Goal: Entertainment & Leisure: Consume media (video, audio)

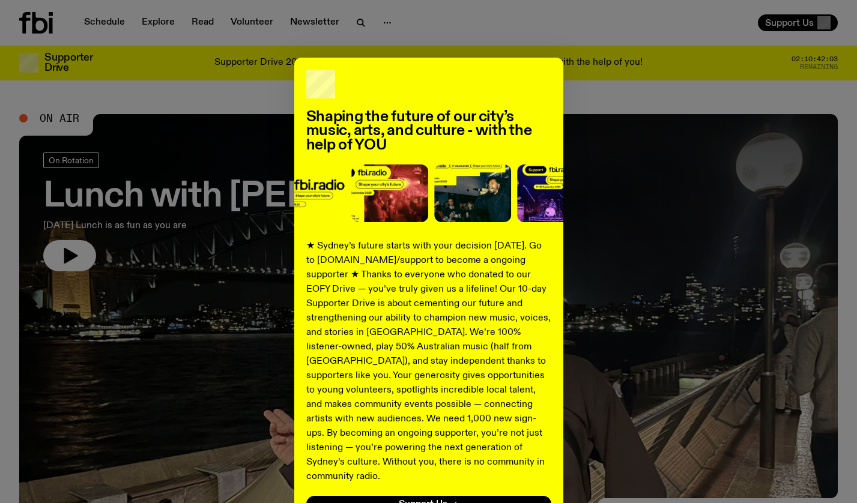
click at [225, 180] on div "Shaping the future of our city’s music, arts, and culture - with the help of YO…" at bounding box center [428, 304] width 818 height 493
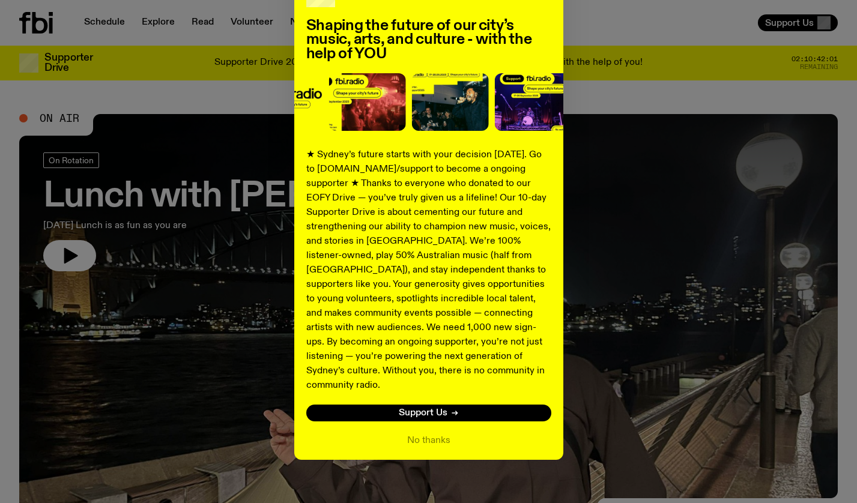
scroll to position [91, 0]
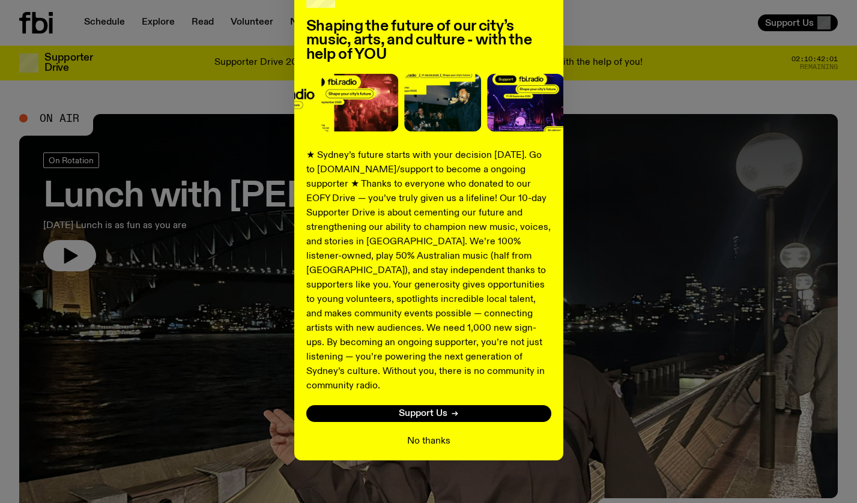
click at [415, 434] on button "No thanks" at bounding box center [428, 441] width 43 height 14
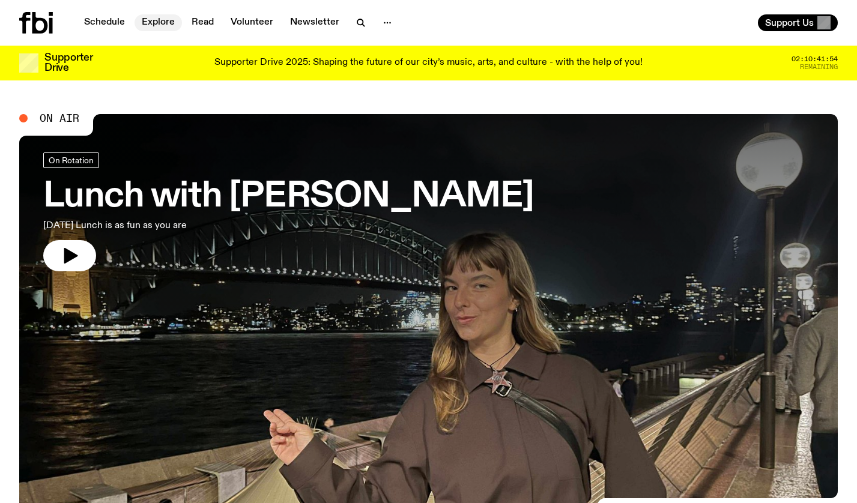
scroll to position [0, 0]
click at [104, 25] on link "Schedule" at bounding box center [104, 22] width 55 height 17
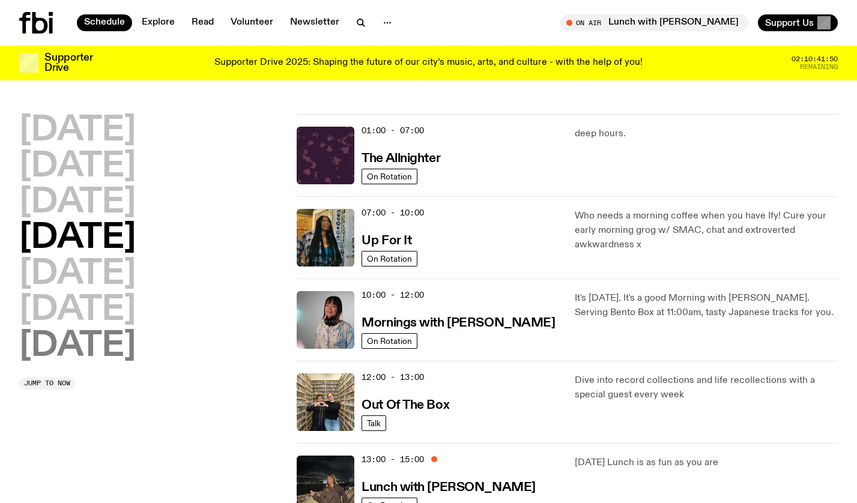
click at [107, 339] on h2 "[DATE]" at bounding box center [77, 347] width 116 height 34
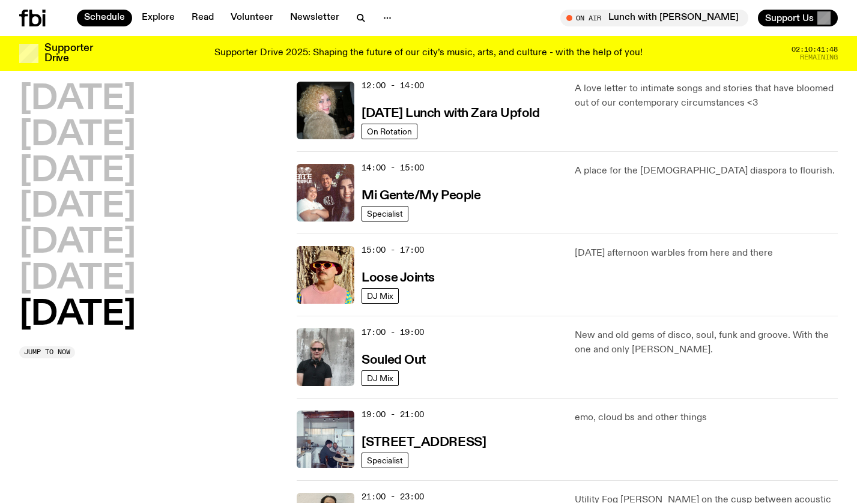
scroll to position [627, 0]
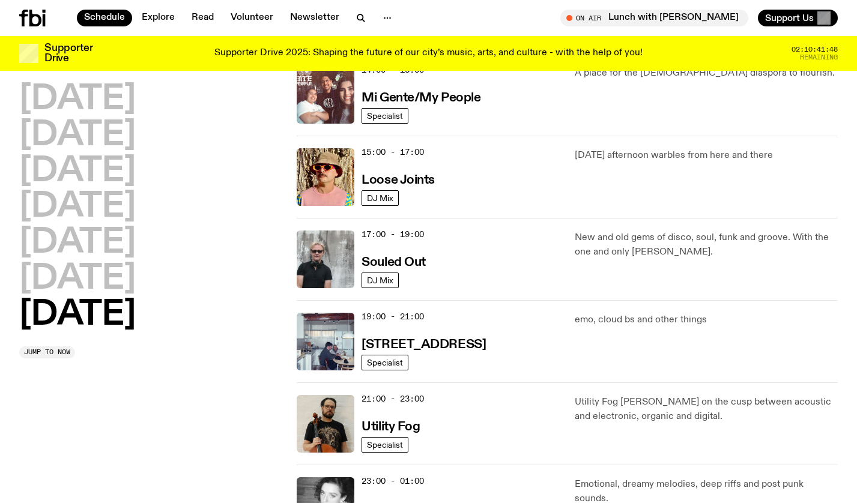
click at [425, 366] on div "19:00 - 21:00 [STREET_ADDRESS]" at bounding box center [460, 342] width 198 height 58
click at [407, 261] on h3 "Souled Out" at bounding box center [393, 262] width 64 height 13
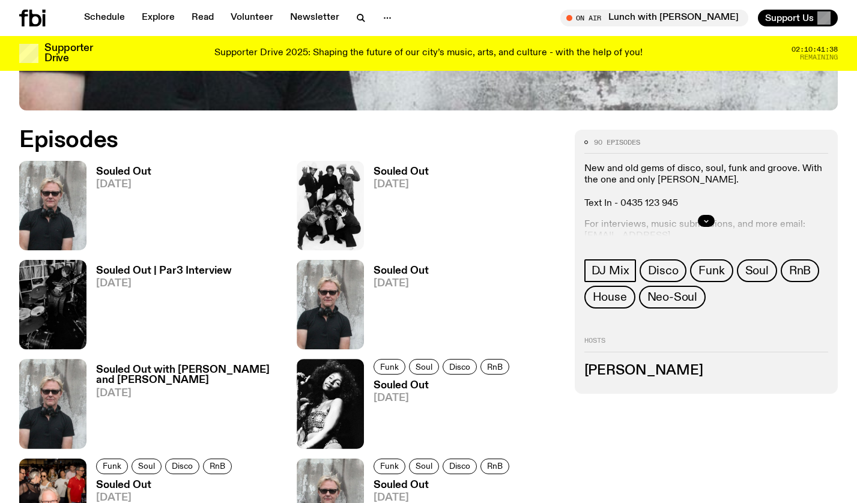
scroll to position [562, 0]
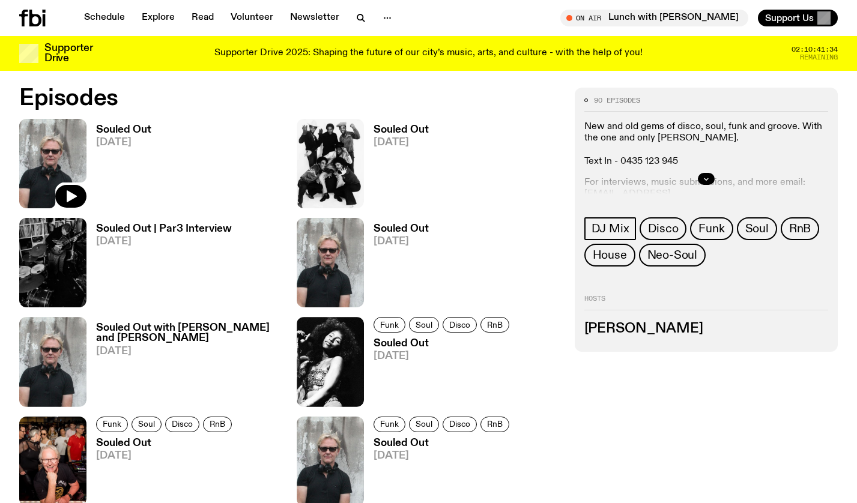
click at [73, 142] on img at bounding box center [52, 163] width 67 height 89
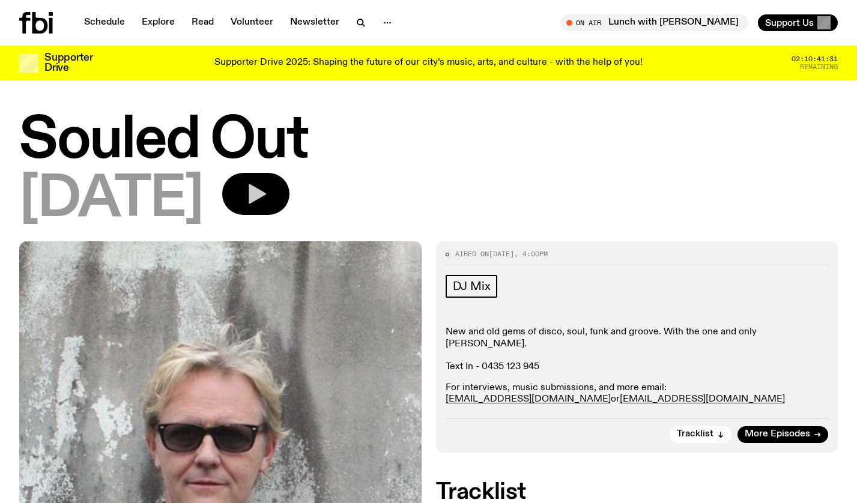
click at [266, 193] on icon "button" at bounding box center [257, 194] width 17 height 20
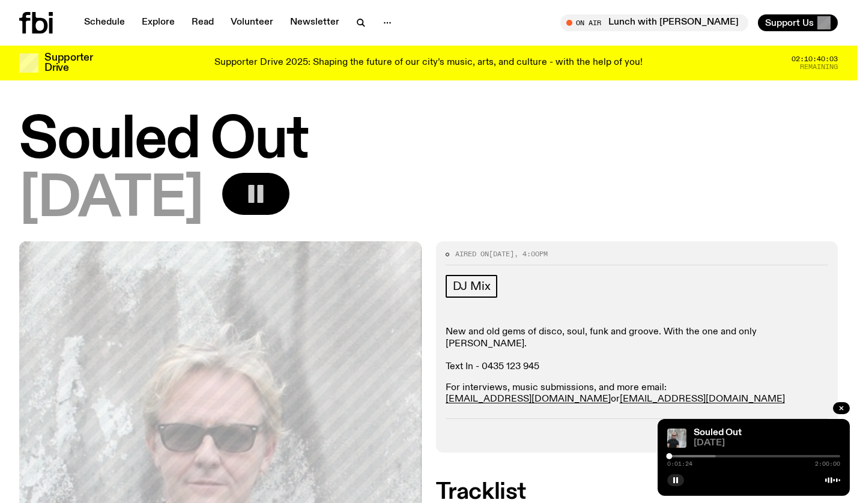
click at [40, 0] on div "Schedule Explore Read Volunteer Newsletter On Air Lunch with Izzy Page Tune in …" at bounding box center [428, 23] width 857 height 46
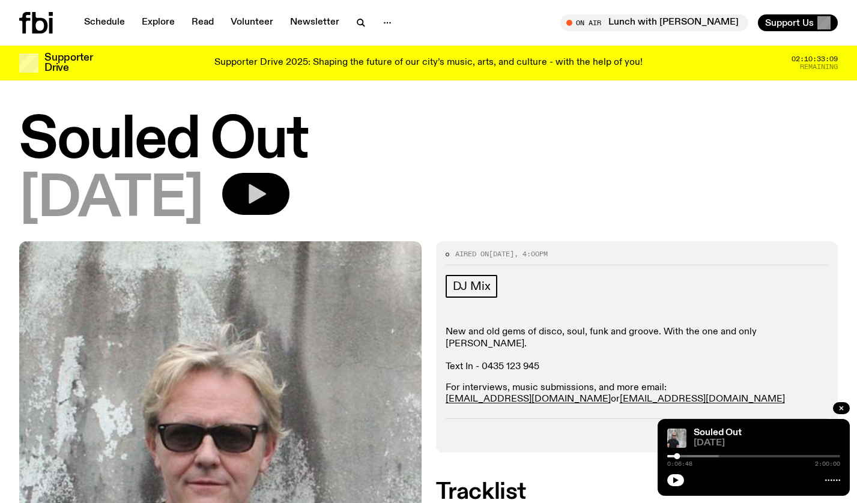
click at [268, 185] on icon "button" at bounding box center [256, 194] width 24 height 24
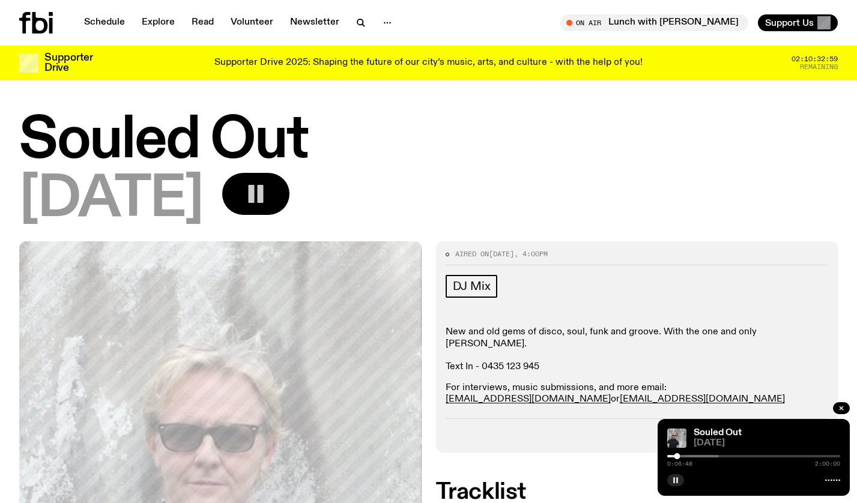
click at [677, 479] on rect "button" at bounding box center [677, 480] width 2 height 6
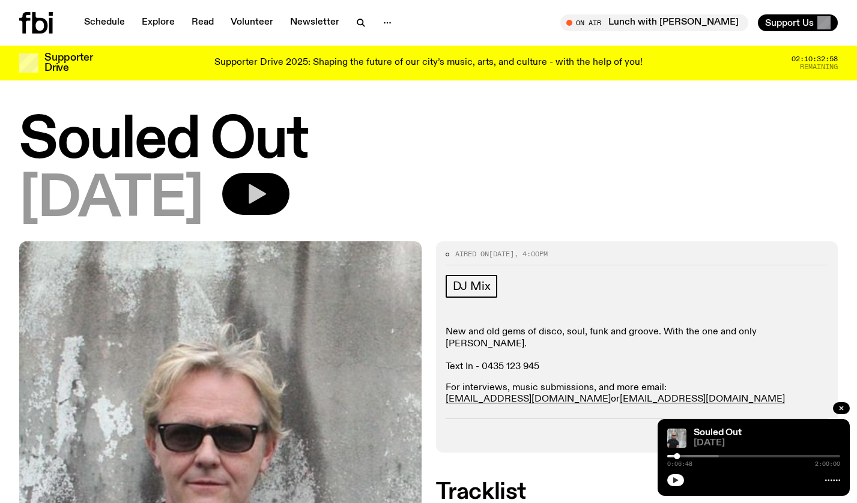
click at [677, 479] on icon "button" at bounding box center [675, 480] width 7 height 7
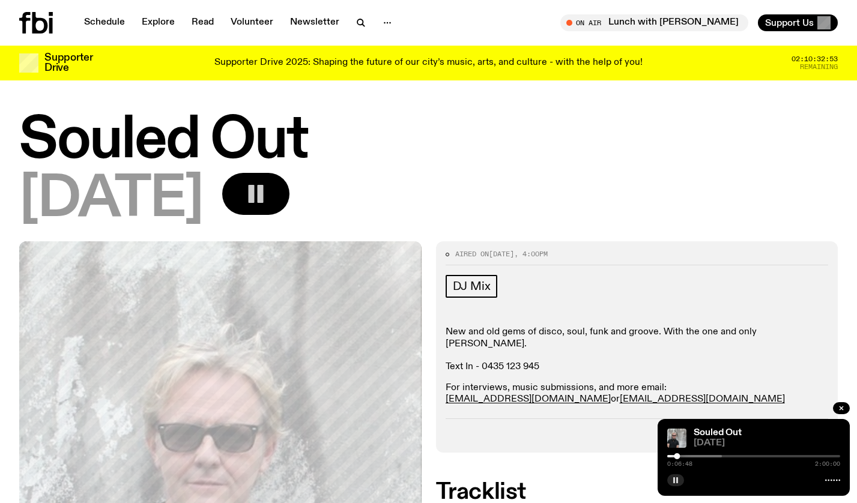
click at [417, 172] on div "Souled Out [DATE]" at bounding box center [428, 170] width 818 height 113
click at [255, 189] on rect "button" at bounding box center [252, 194] width 6 height 18
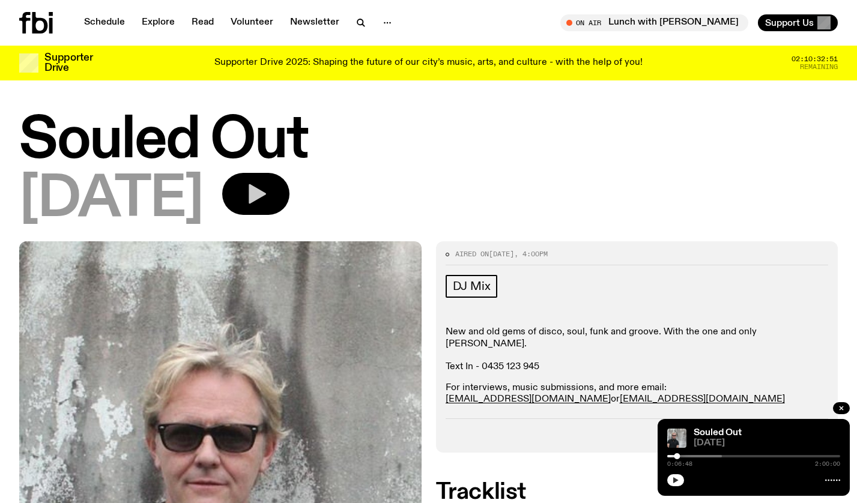
click at [266, 189] on icon "button" at bounding box center [257, 194] width 17 height 20
